Goal: Information Seeking & Learning: Understand process/instructions

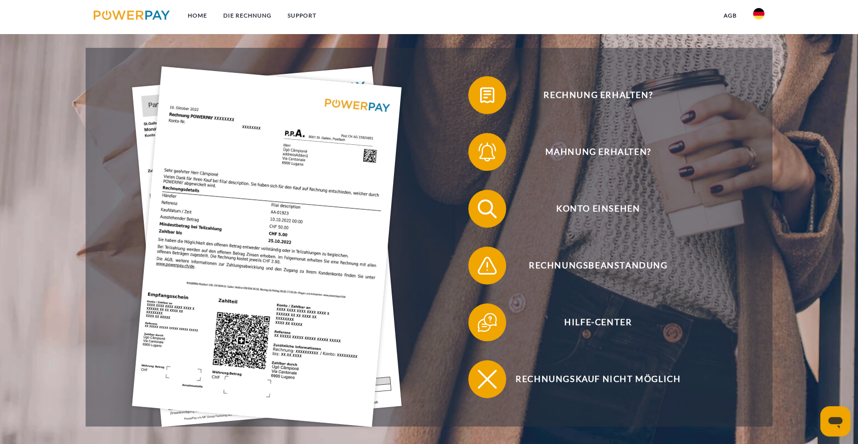
scroll to position [220, 0]
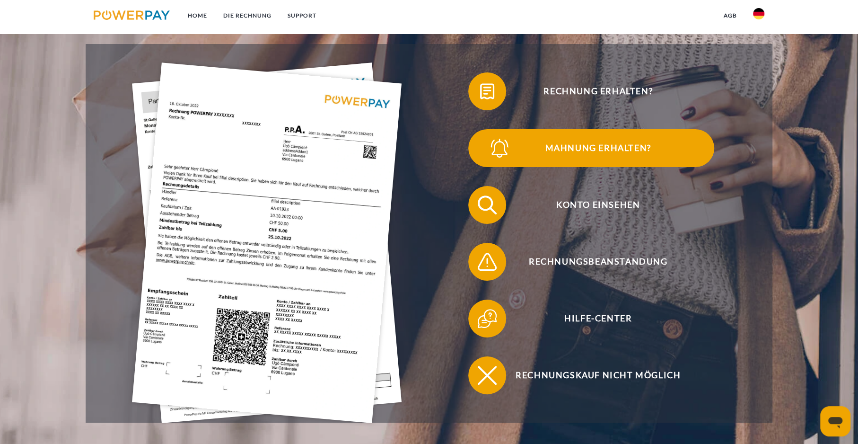
click at [549, 147] on span "Mahnung erhalten?" at bounding box center [598, 148] width 232 height 38
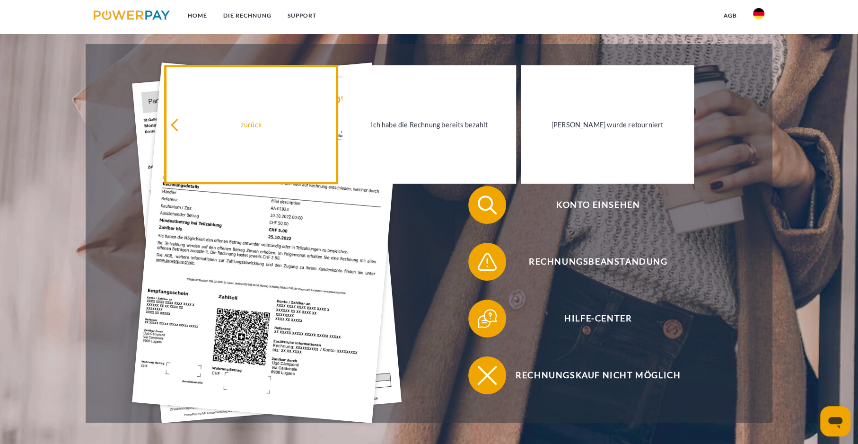
click at [175, 122] on div "zurück" at bounding box center [251, 124] width 162 height 13
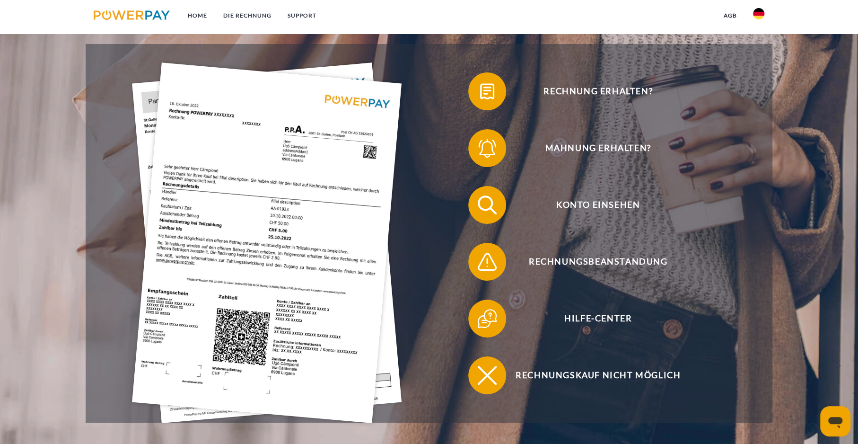
click at [836, 418] on icon "Messaging-Fenster öffnen" at bounding box center [835, 422] width 14 height 11
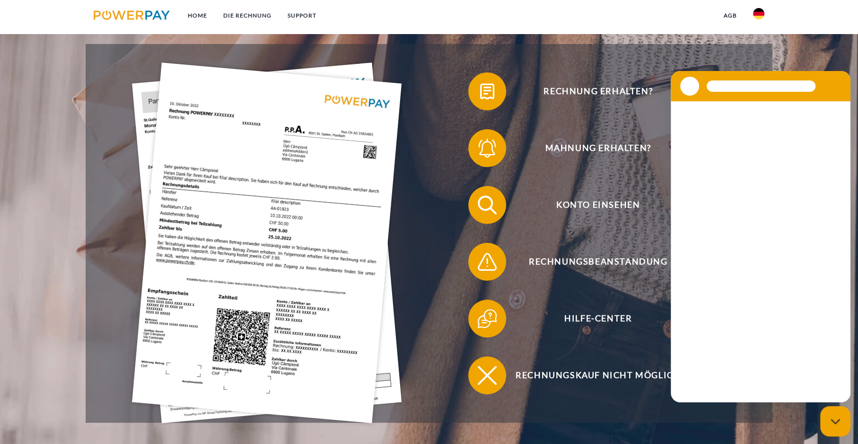
scroll to position [0, 0]
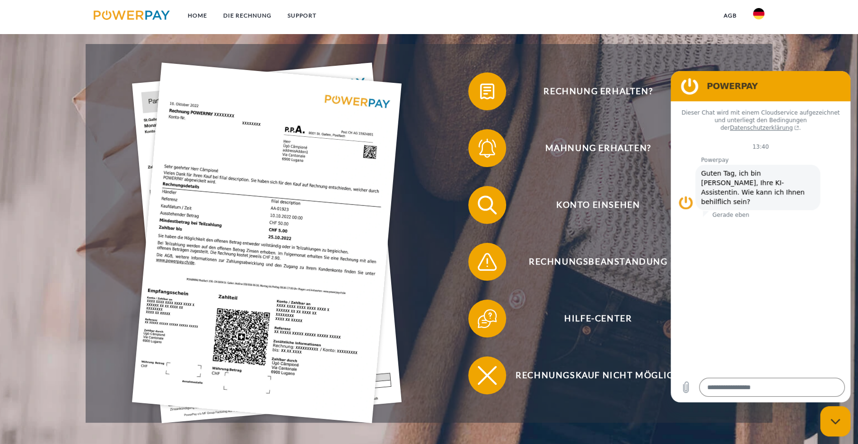
click at [833, 419] on icon "Messaging-Fenster schließen" at bounding box center [835, 421] width 10 height 6
type textarea "*"
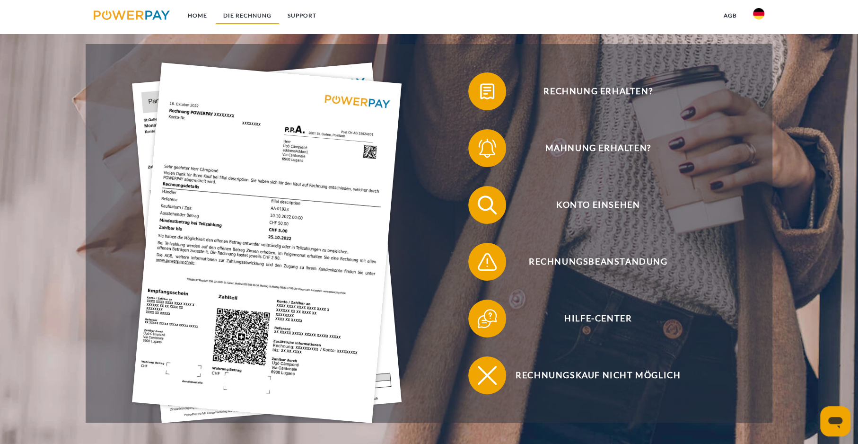
click at [253, 10] on link "DIE RECHNUNG" at bounding box center [247, 15] width 64 height 17
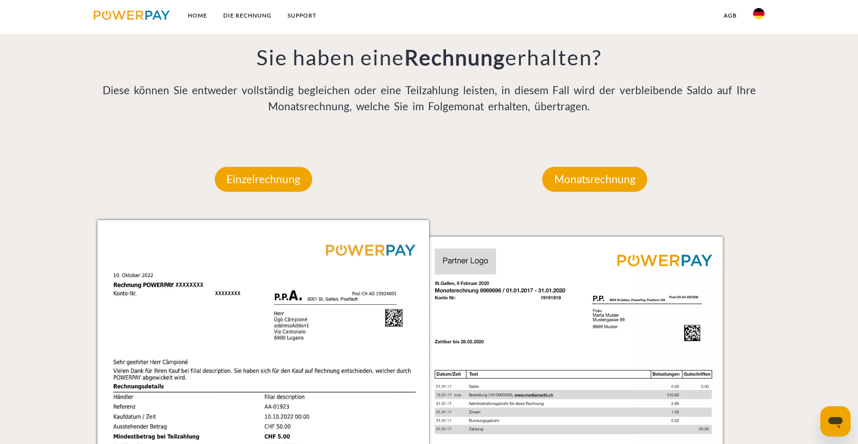
scroll to position [798, 0]
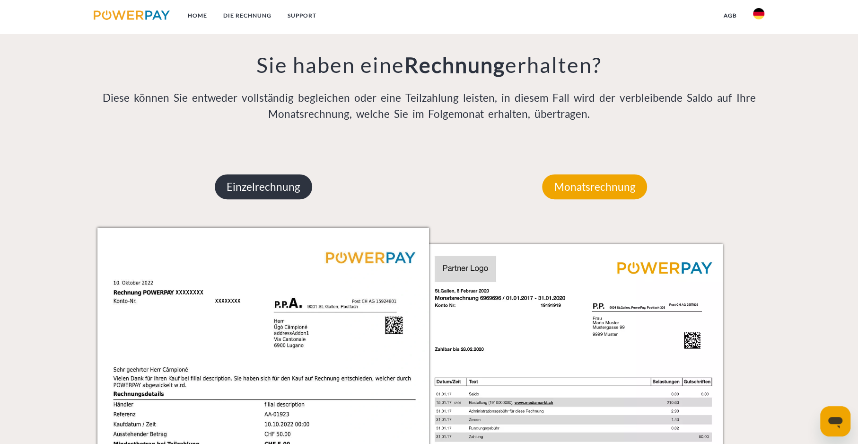
click at [268, 183] on p "Einzelrechnung" at bounding box center [263, 187] width 97 height 26
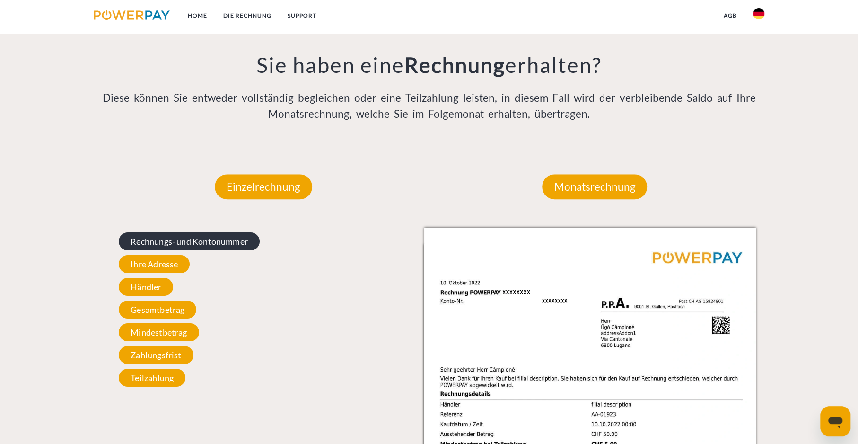
click at [161, 237] on span "Rechnungs- und Kontonummer" at bounding box center [189, 241] width 141 height 18
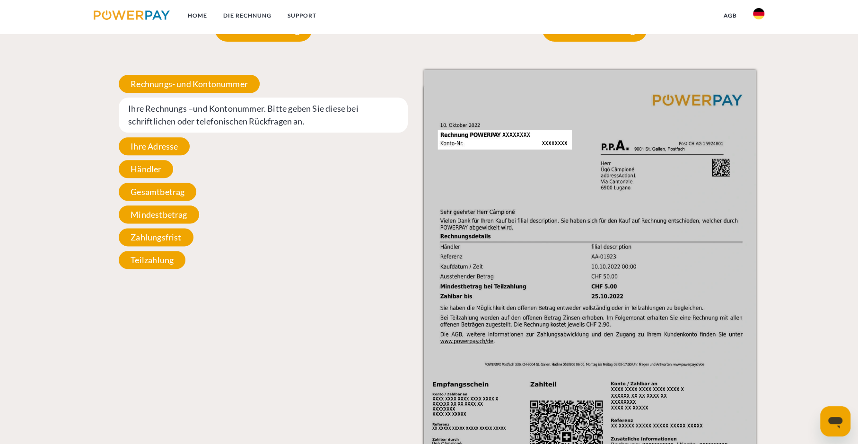
scroll to position [940, 0]
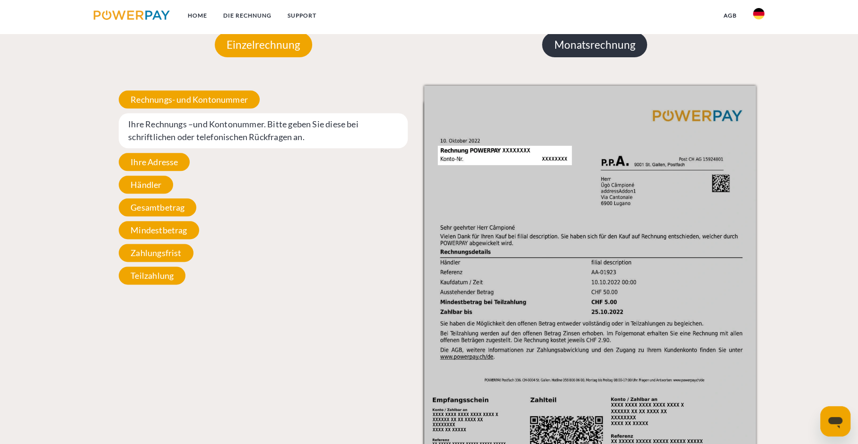
click at [586, 42] on p "Monatsrechnung" at bounding box center [594, 45] width 105 height 26
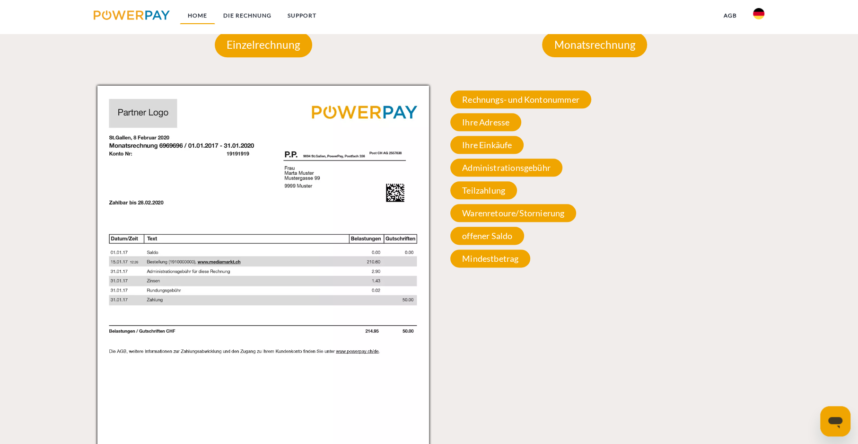
click at [198, 13] on link "Home" at bounding box center [197, 15] width 35 height 17
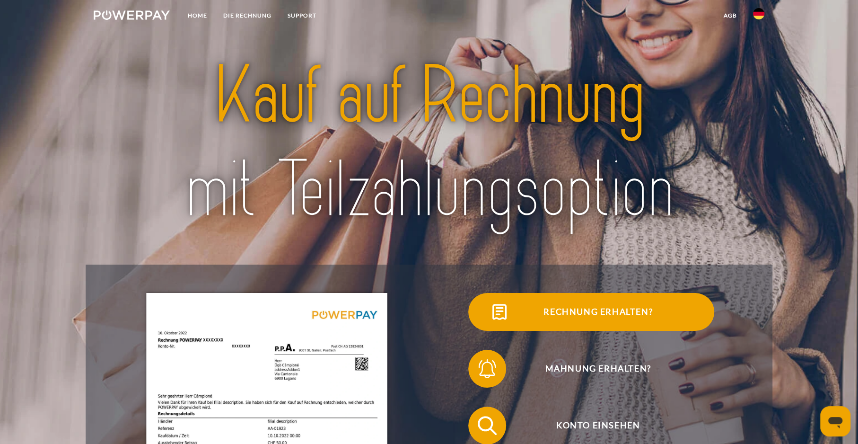
click at [504, 309] on img at bounding box center [500, 312] width 24 height 24
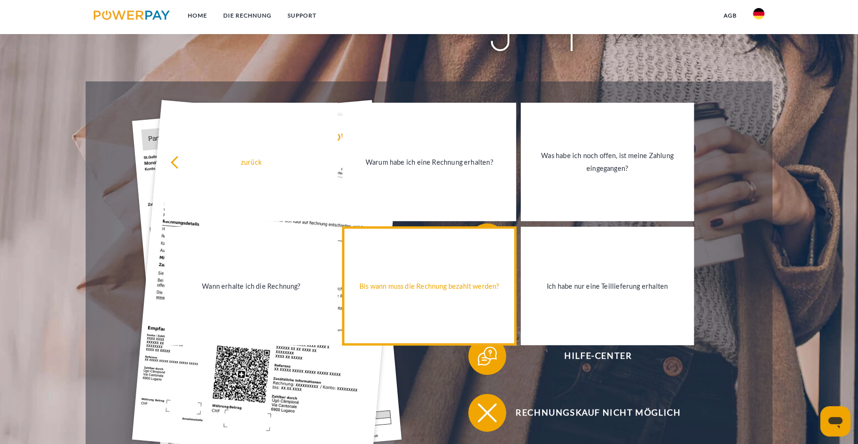
scroll to position [189, 0]
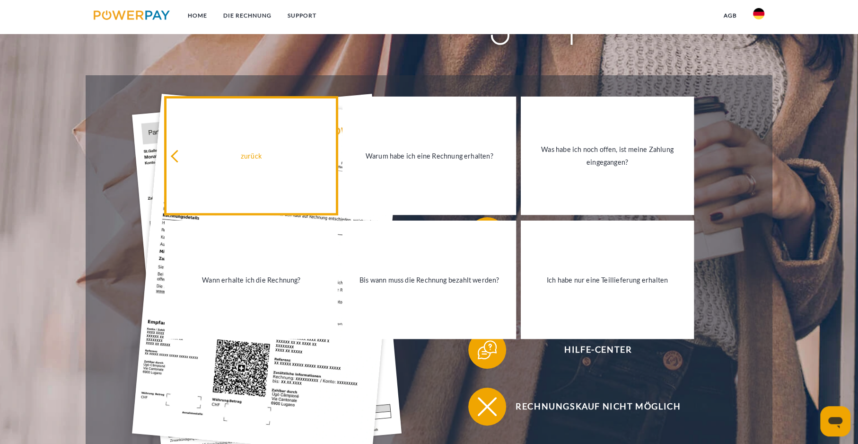
click at [246, 152] on div "zurück" at bounding box center [251, 155] width 162 height 13
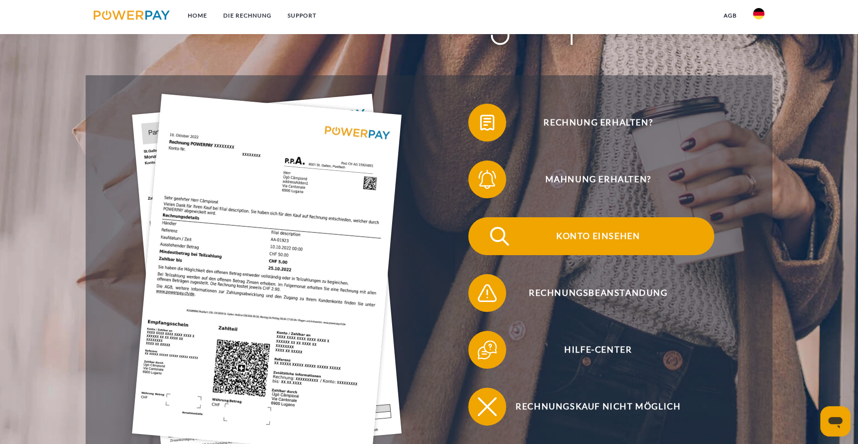
click at [579, 234] on span "Konto einsehen" at bounding box center [598, 236] width 232 height 38
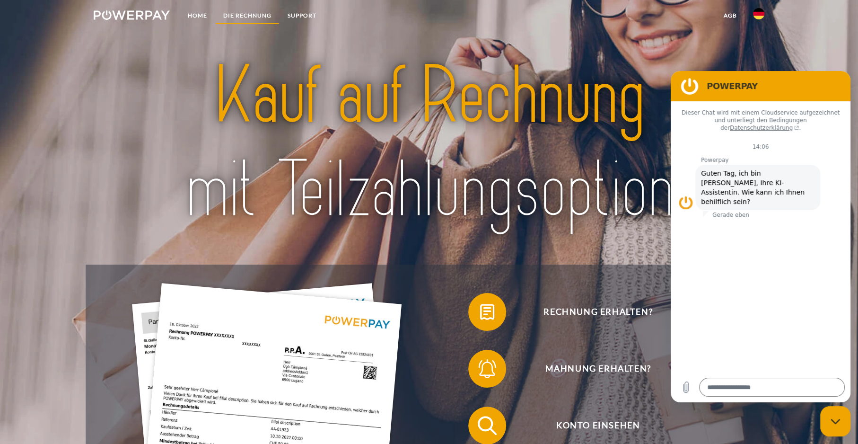
click at [255, 14] on link "DIE RECHNUNG" at bounding box center [247, 15] width 64 height 17
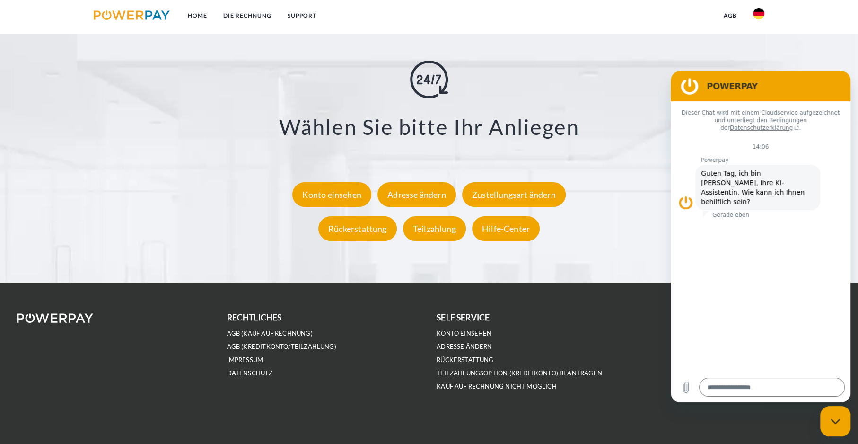
scroll to position [1838, 0]
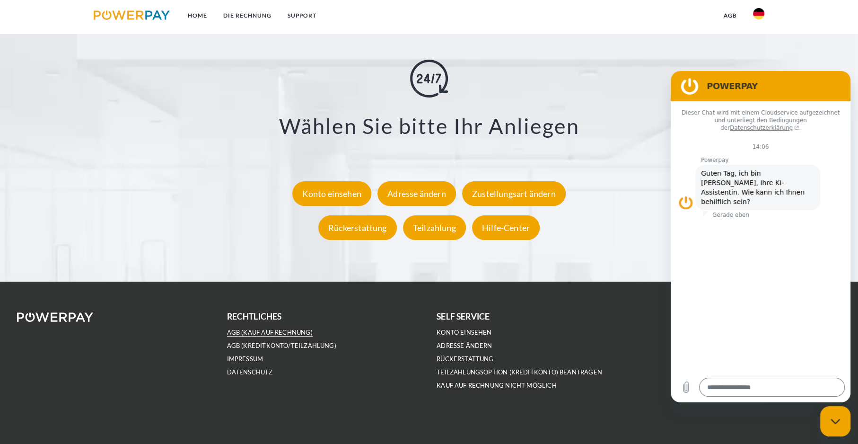
click at [283, 329] on link "AGB (Kauf auf Rechnung)" at bounding box center [270, 332] width 86 height 8
click at [328, 189] on div "Konto einsehen" at bounding box center [331, 193] width 79 height 25
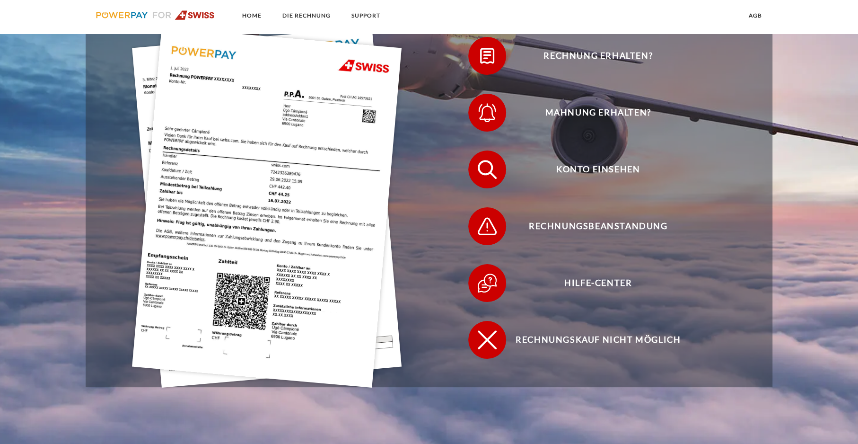
scroll to position [331, 0]
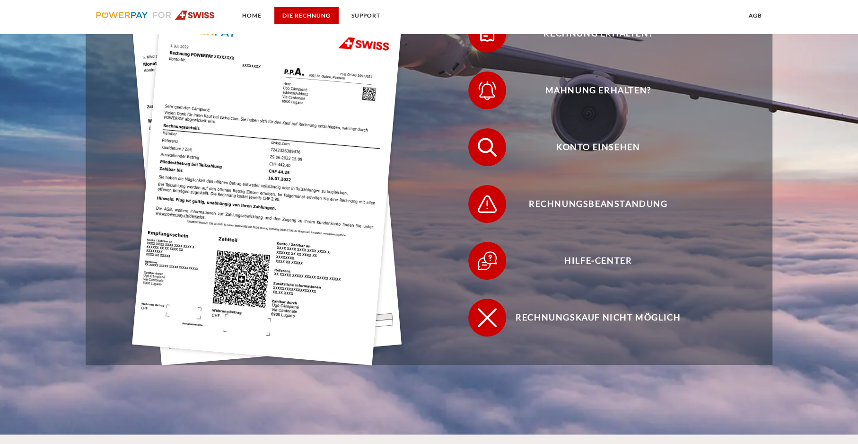
click at [302, 11] on link "DIE RECHNUNG" at bounding box center [306, 15] width 64 height 17
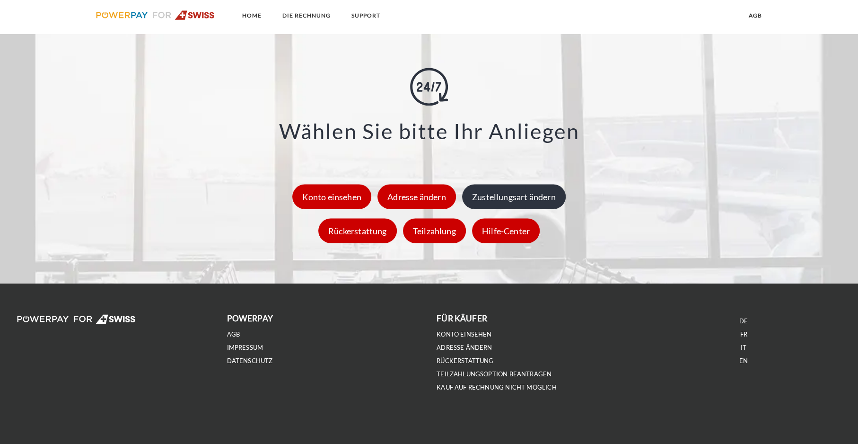
scroll to position [1416, 0]
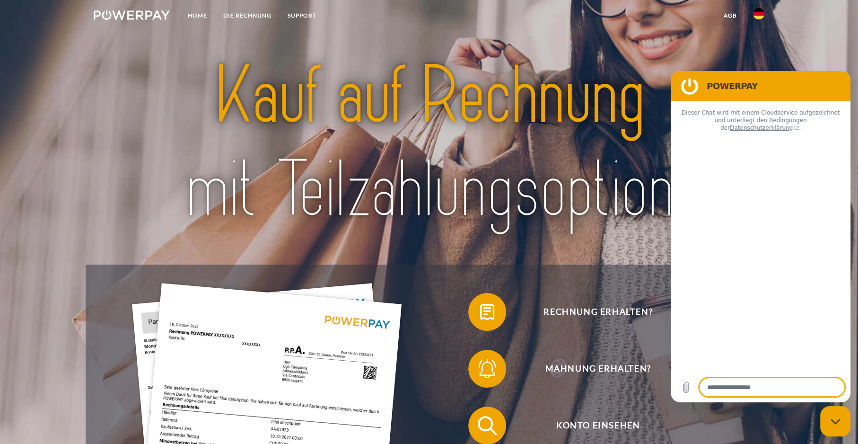
type textarea "*"
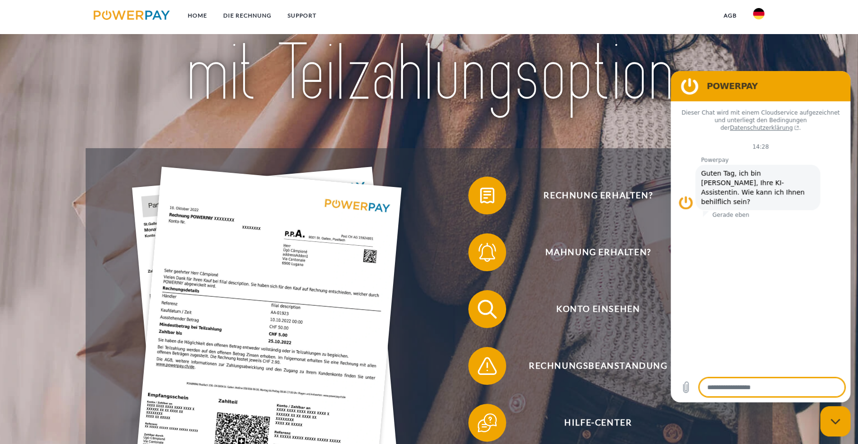
scroll to position [126, 0]
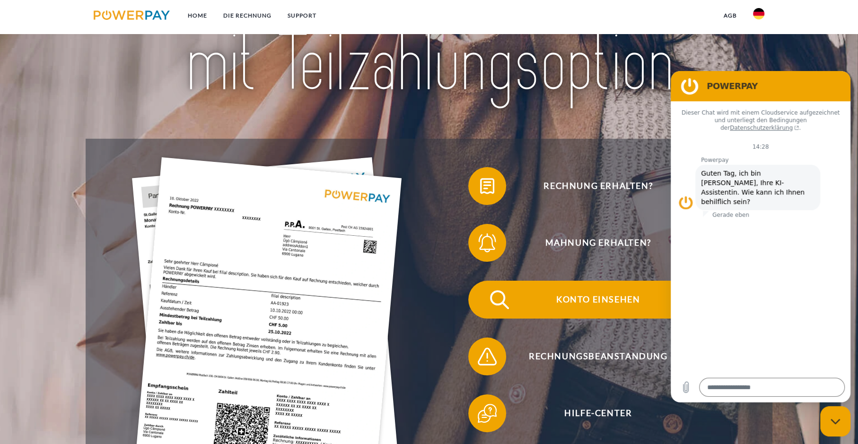
click at [502, 298] on img at bounding box center [500, 300] width 24 height 24
